Goal: Information Seeking & Learning: Learn about a topic

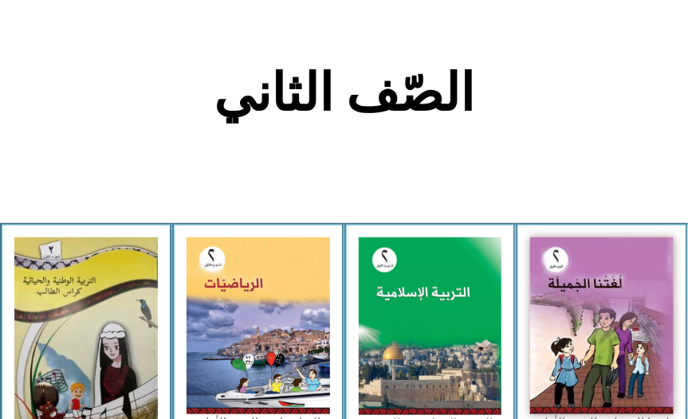
scroll to position [317, 0]
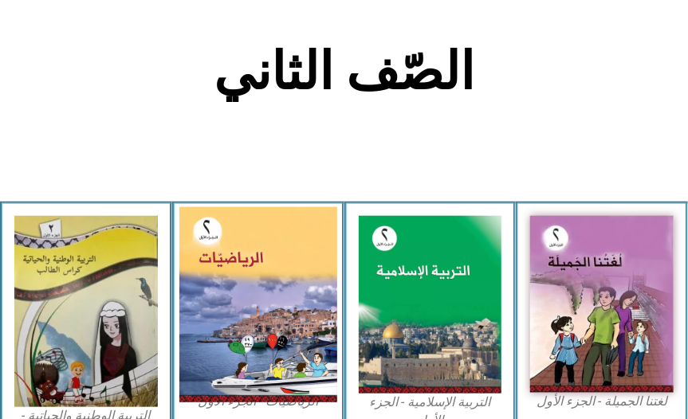
click at [297, 275] on img at bounding box center [258, 304] width 158 height 195
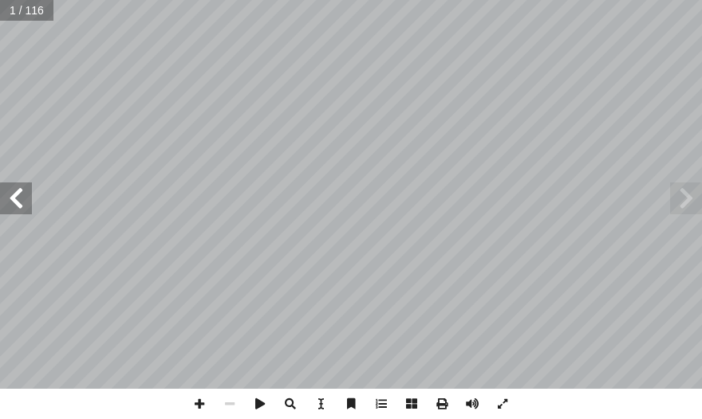
click at [12, 210] on span at bounding box center [16, 199] width 32 height 32
click at [2, 203] on span at bounding box center [16, 199] width 32 height 32
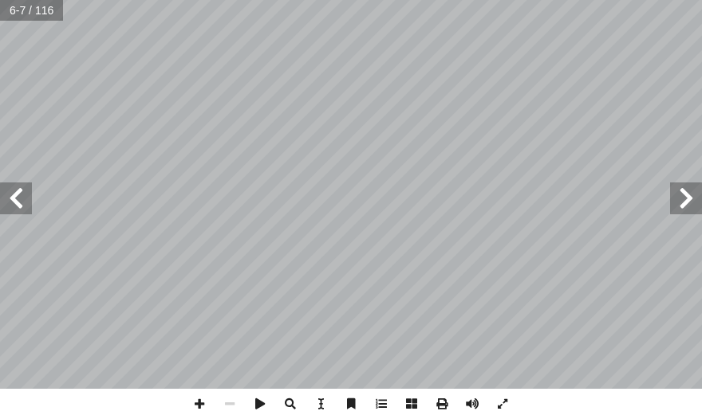
click at [2, 201] on span at bounding box center [16, 199] width 32 height 32
click at [9, 203] on span at bounding box center [16, 199] width 32 height 32
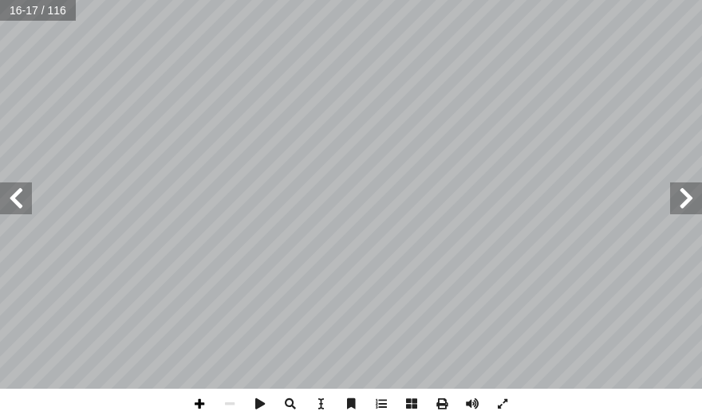
click at [200, 409] on span at bounding box center [199, 404] width 30 height 30
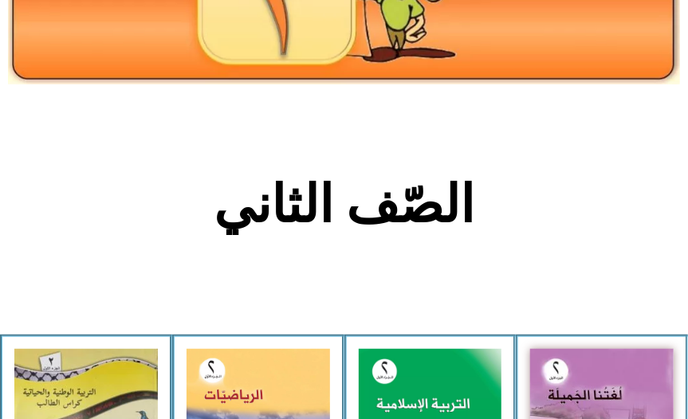
scroll to position [190, 0]
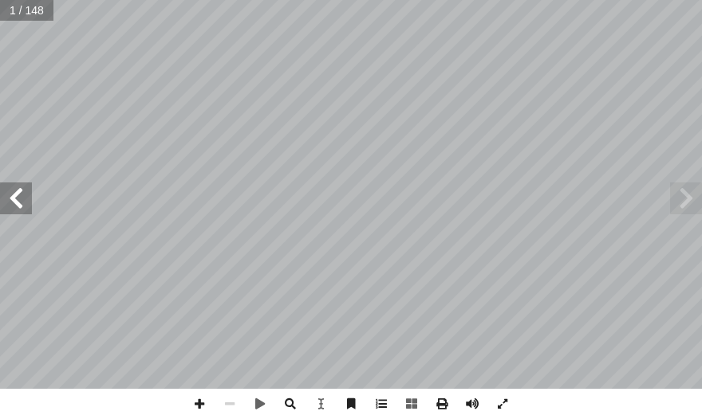
click at [18, 210] on span at bounding box center [16, 199] width 32 height 32
click at [18, 203] on span at bounding box center [16, 199] width 32 height 32
click at [18, 202] on span at bounding box center [16, 199] width 32 height 32
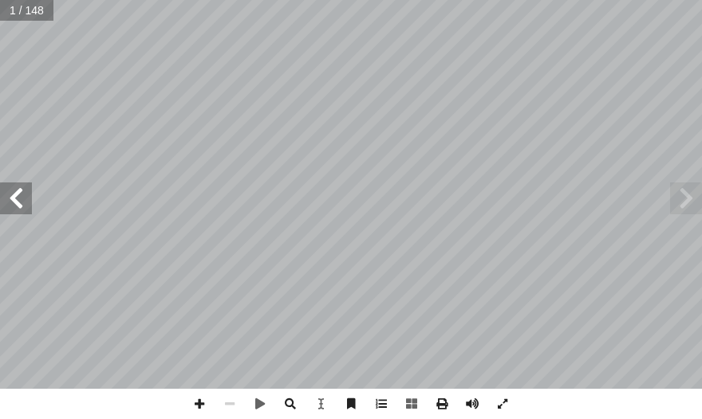
click at [18, 202] on span at bounding box center [16, 199] width 32 height 32
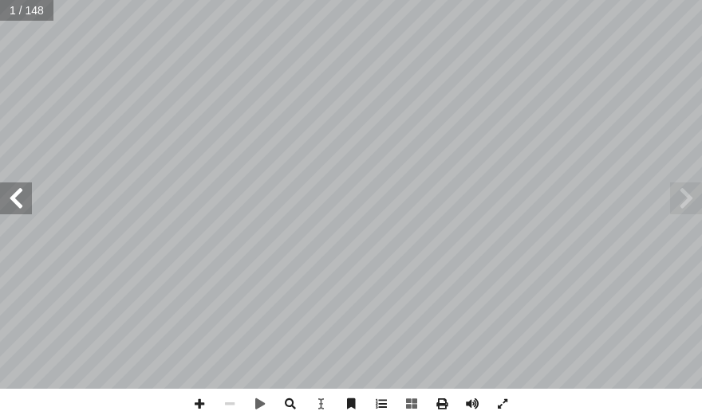
click at [18, 202] on span at bounding box center [16, 199] width 32 height 32
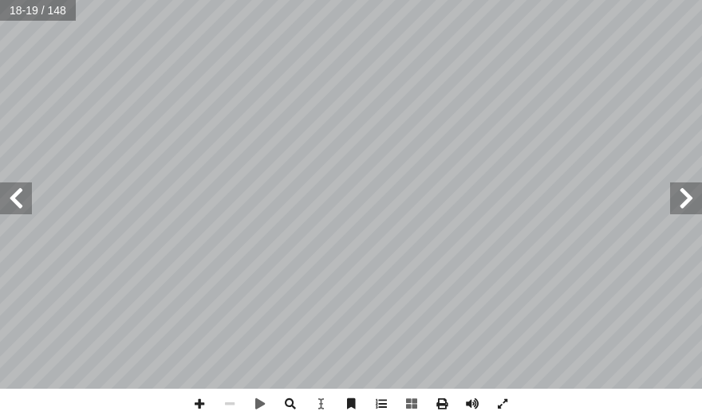
click at [18, 201] on span at bounding box center [16, 199] width 32 height 32
click at [12, 202] on span at bounding box center [16, 199] width 32 height 32
click at [18, 203] on span at bounding box center [16, 199] width 32 height 32
